Goal: Transaction & Acquisition: Subscribe to service/newsletter

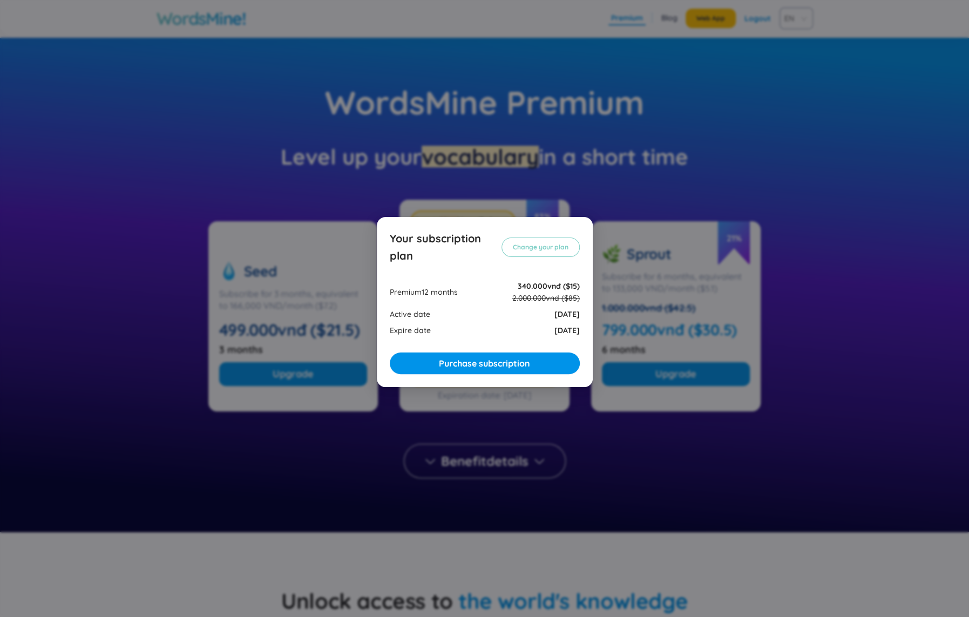
click at [588, 182] on div "Your subscription plan Change your plan Premium 12 months 340.000vnđ ($15) 2.00…" at bounding box center [484, 308] width 969 height 617
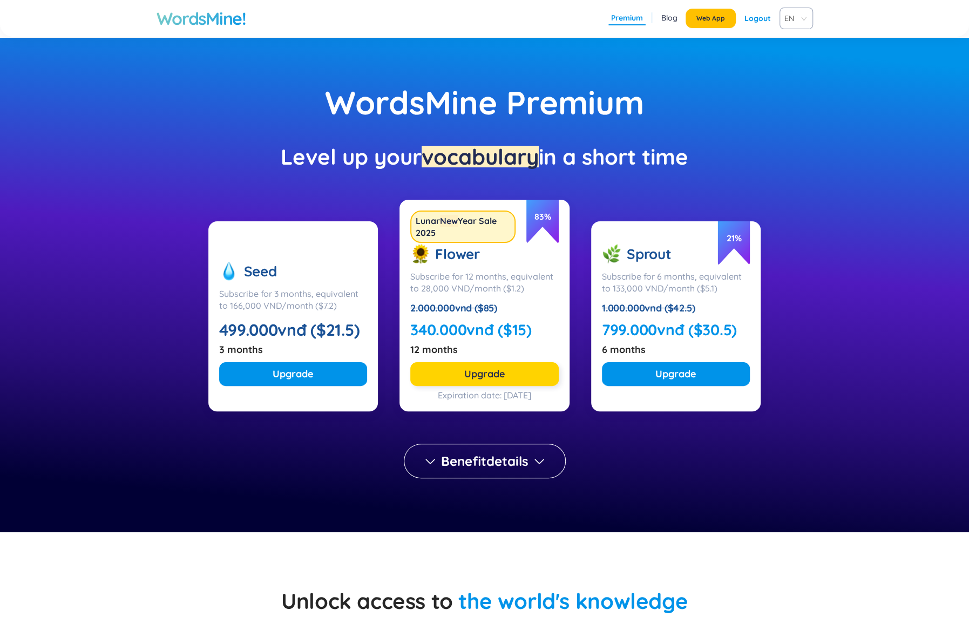
click at [498, 371] on span "Upgrade" at bounding box center [484, 373] width 41 height 15
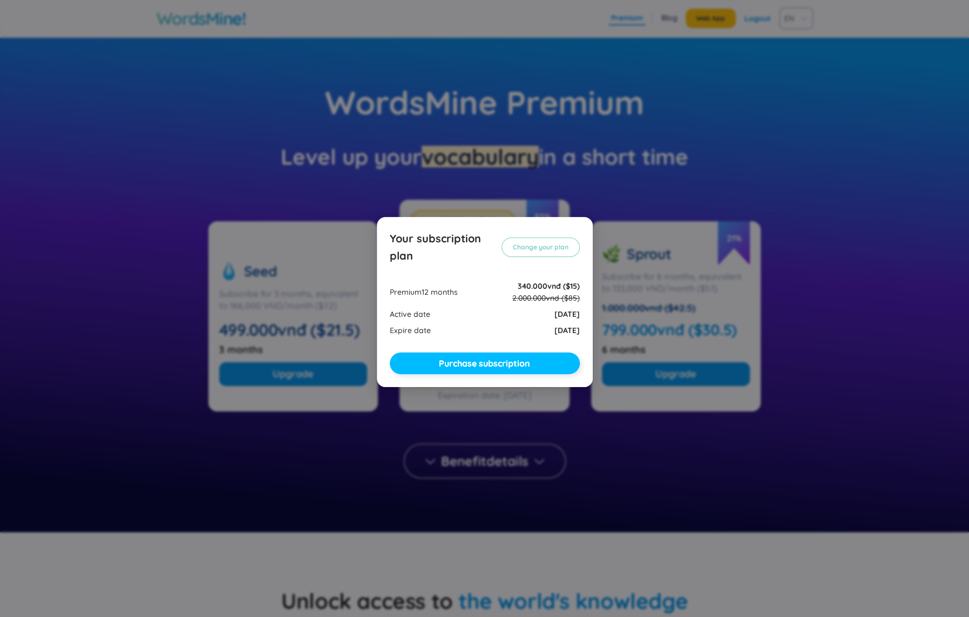
click at [499, 366] on span "Purchase subscription" at bounding box center [484, 363] width 91 height 11
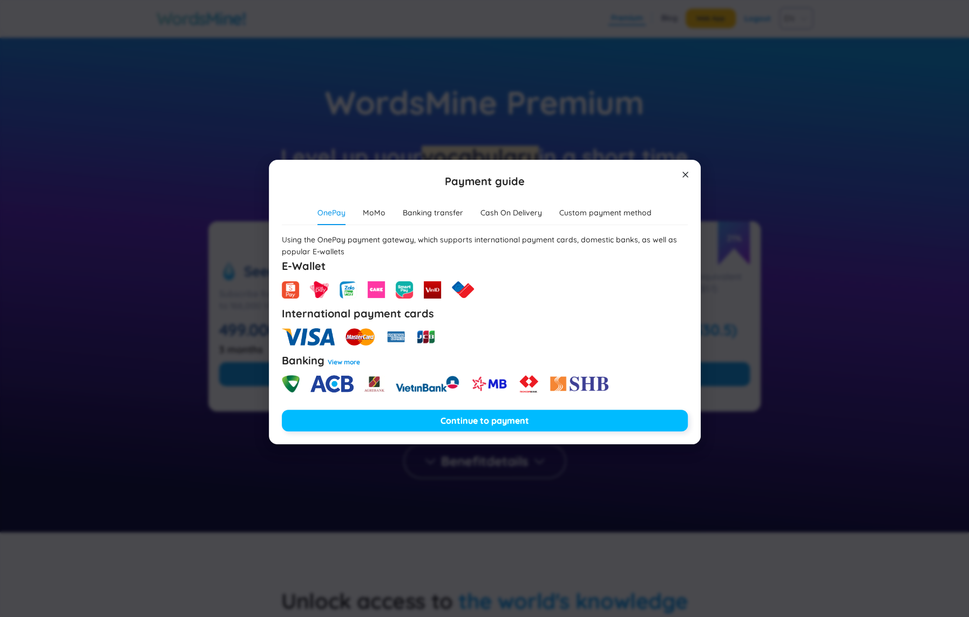
click at [415, 431] on button "Continue to payment" at bounding box center [485, 421] width 406 height 22
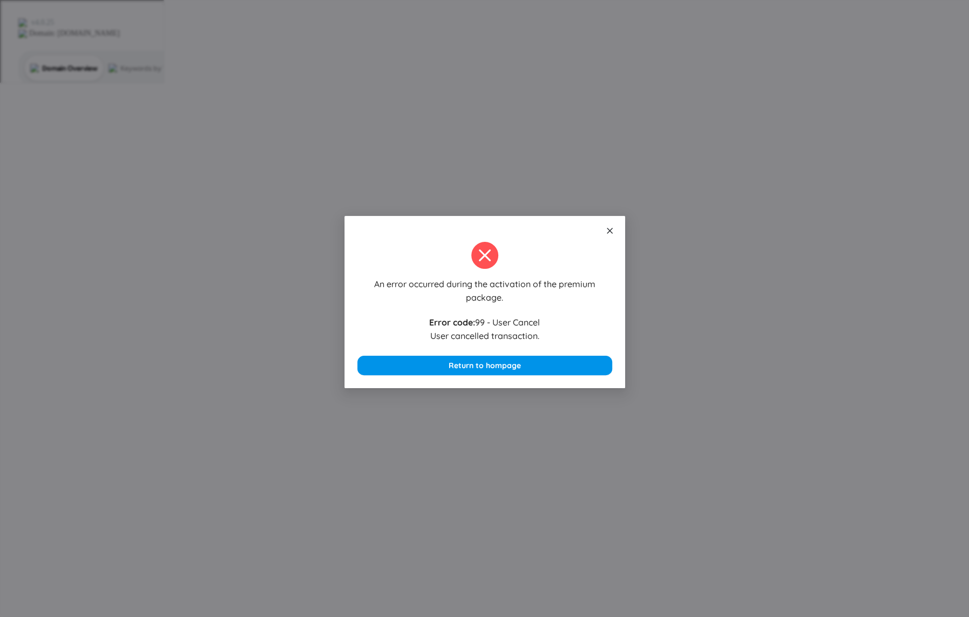
drag, startPoint x: 610, startPoint y: 234, endPoint x: 524, endPoint y: 259, distance: 89.3
click at [524, 259] on div "An error occurred during the activation of the premium package. Error code : 99…" at bounding box center [484, 302] width 281 height 172
click at [493, 363] on span "Return to hompage" at bounding box center [484, 365] width 72 height 12
